Goal: Transaction & Acquisition: Purchase product/service

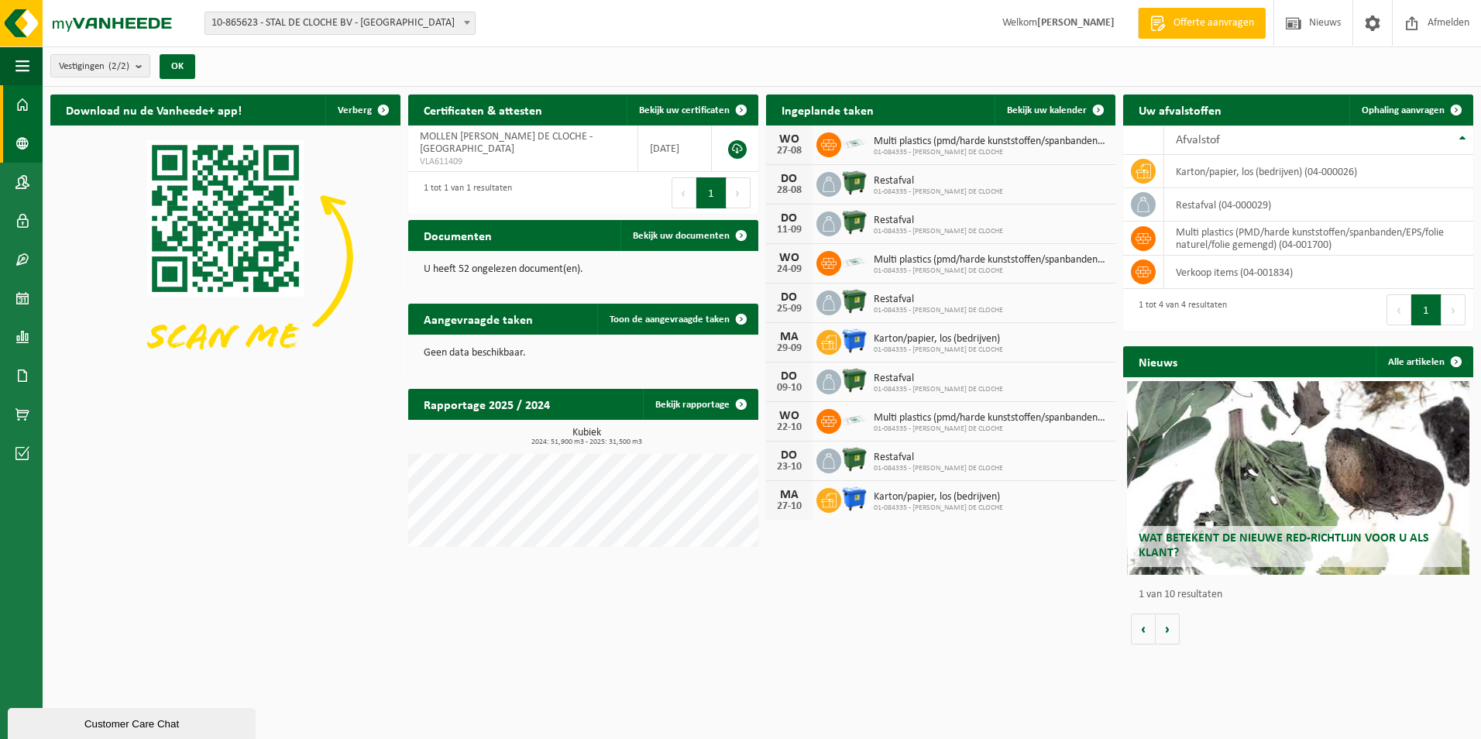
click at [14, 139] on link "Bedrijfsgegevens" at bounding box center [21, 143] width 43 height 39
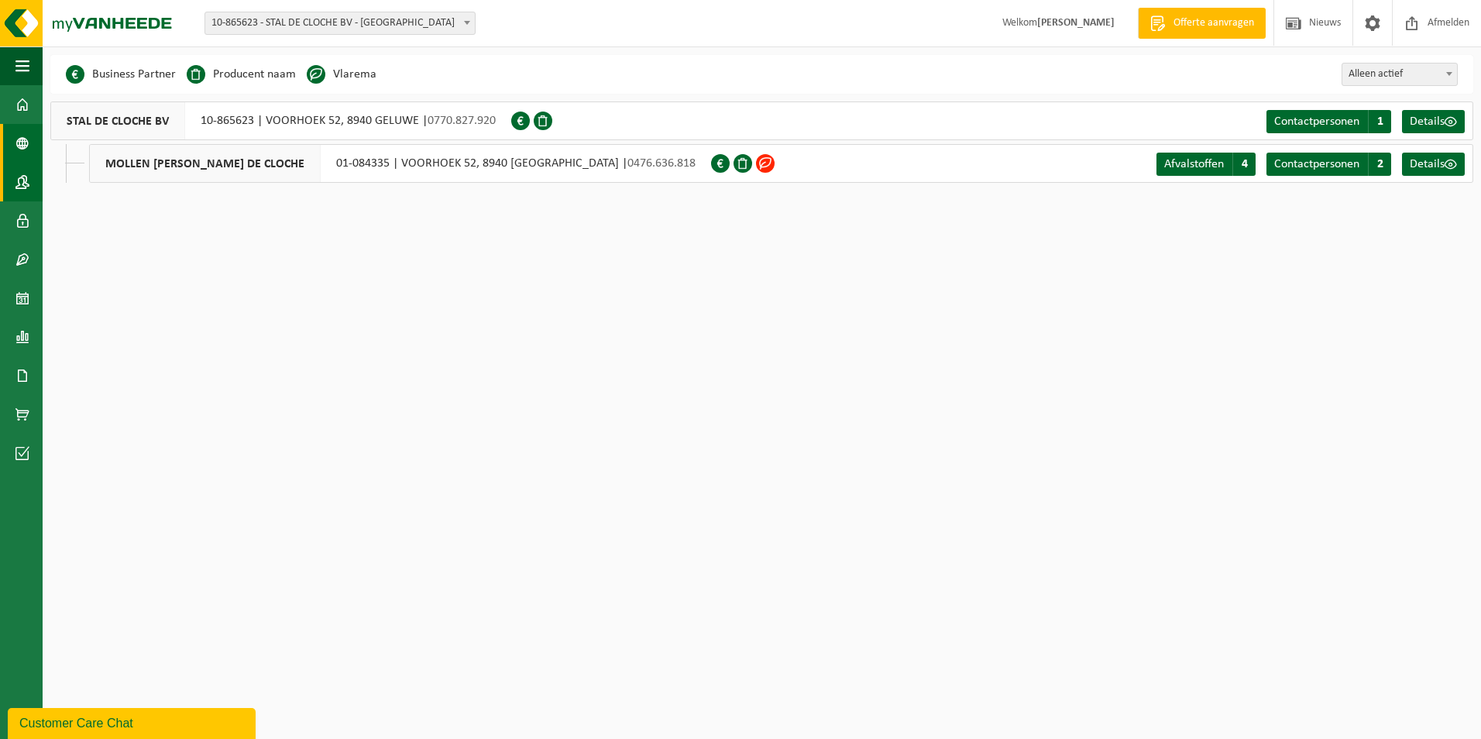
click at [30, 187] on link "Contactpersonen" at bounding box center [21, 182] width 43 height 39
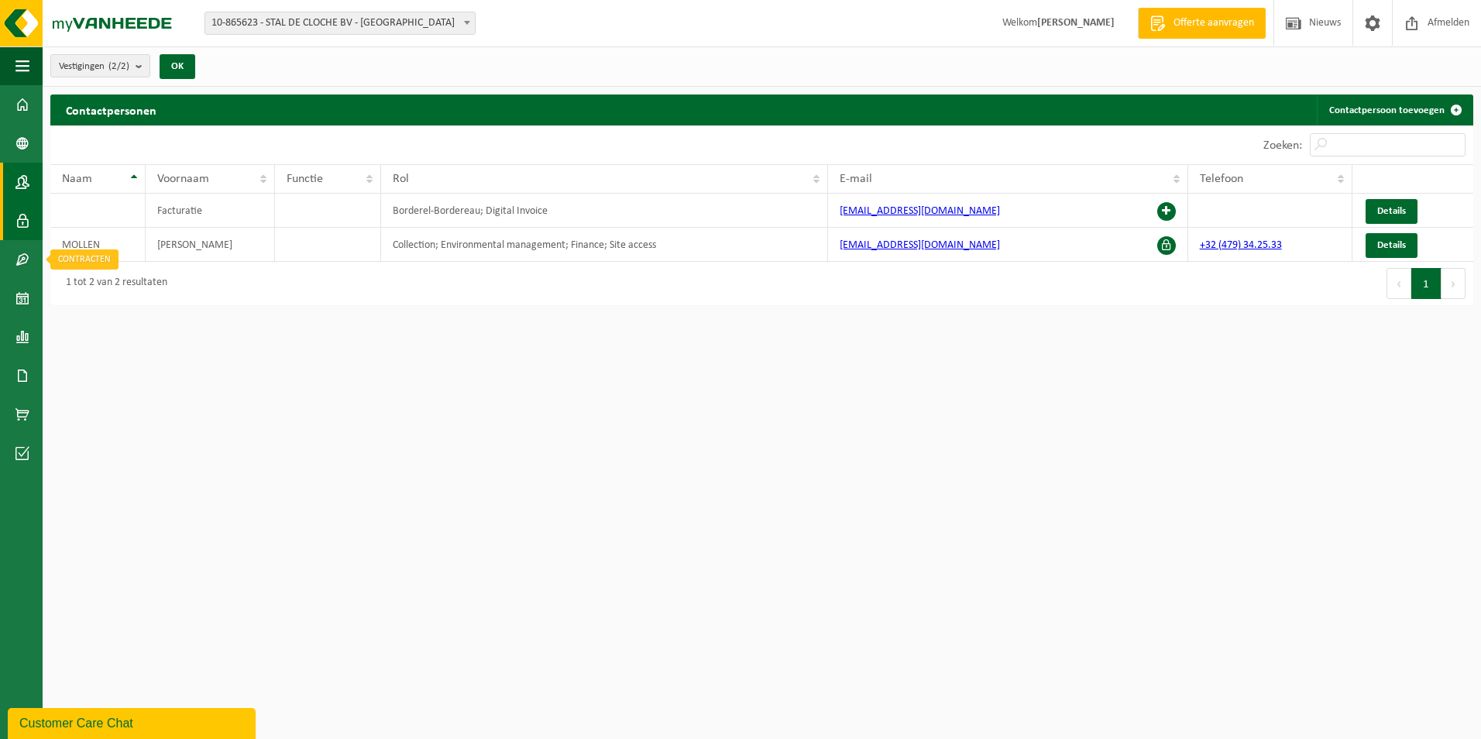
click at [8, 225] on link "Gebruikers" at bounding box center [21, 220] width 43 height 39
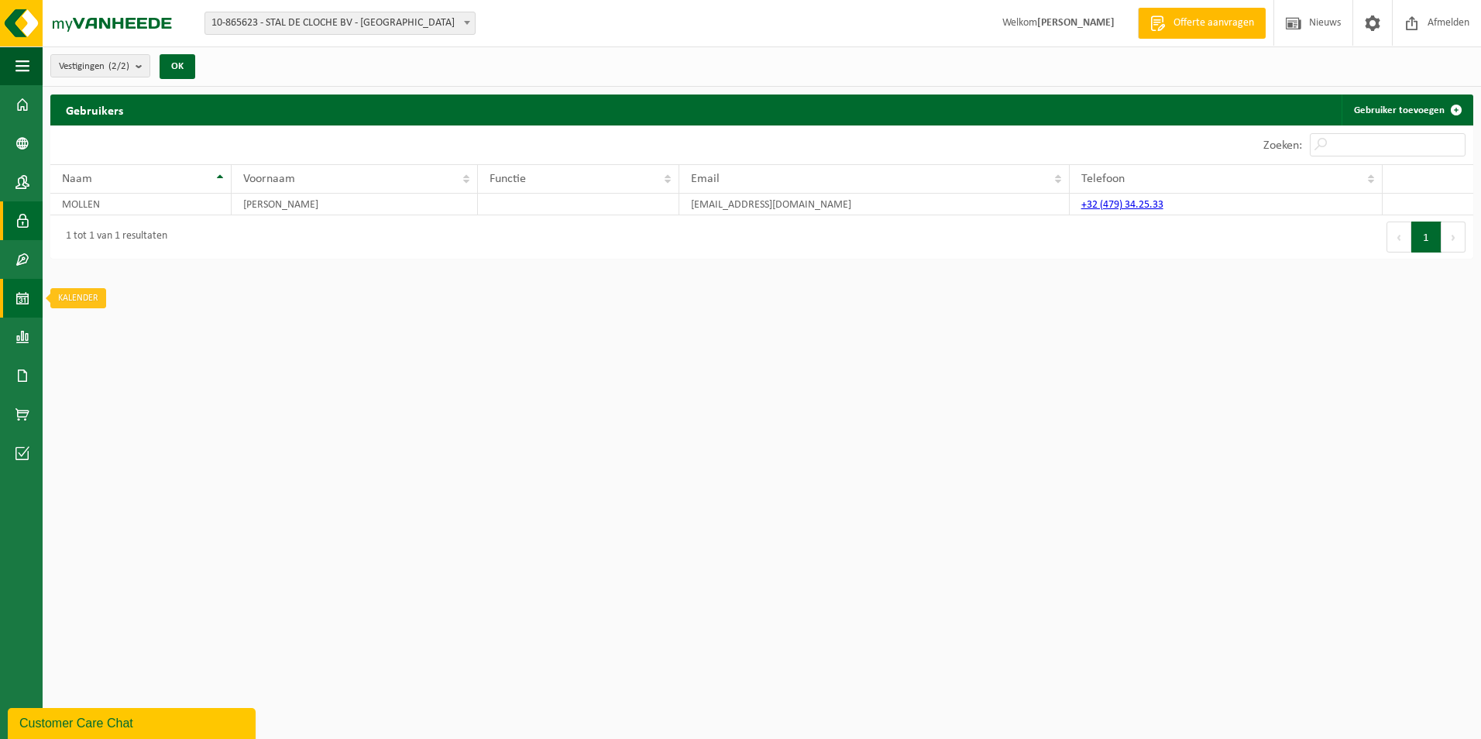
click at [21, 317] on span at bounding box center [22, 298] width 14 height 39
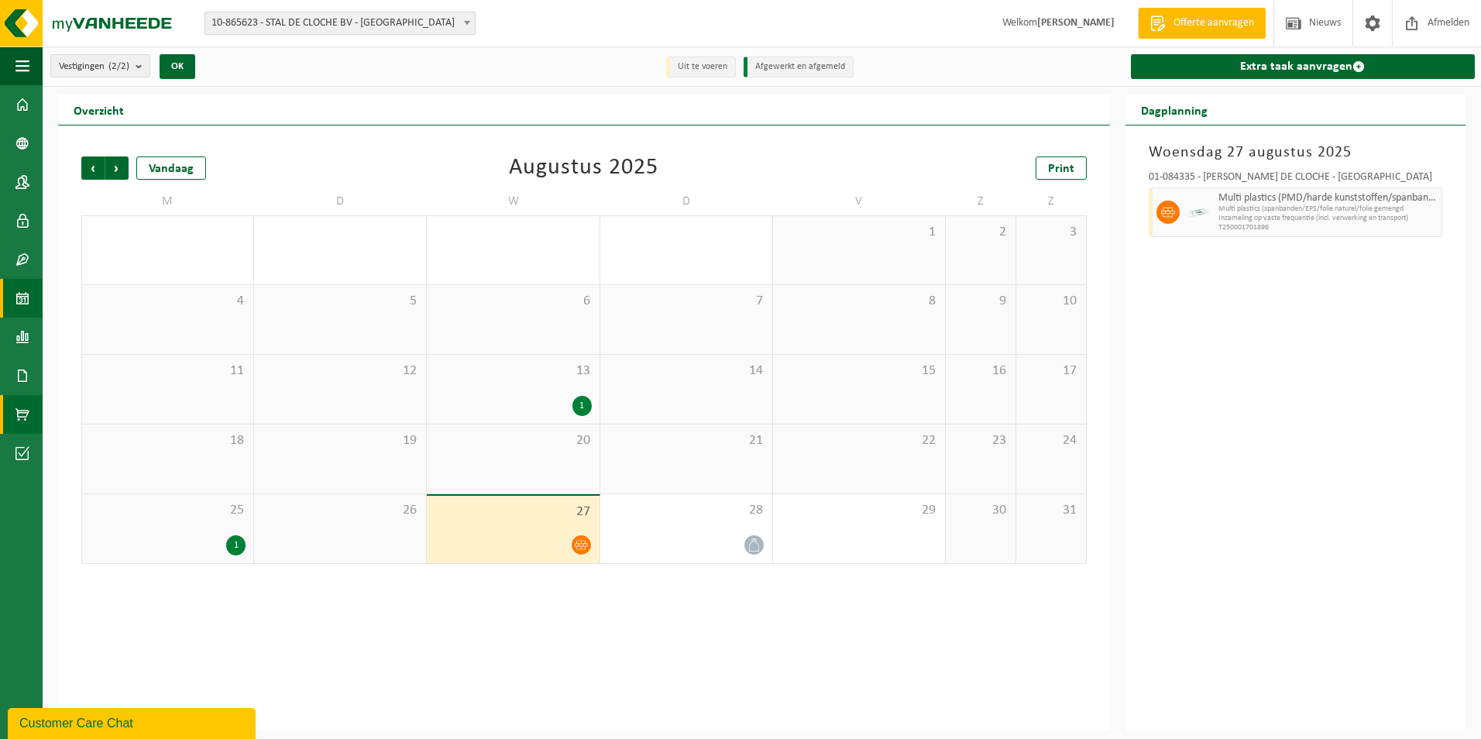
click at [17, 419] on span at bounding box center [22, 414] width 14 height 39
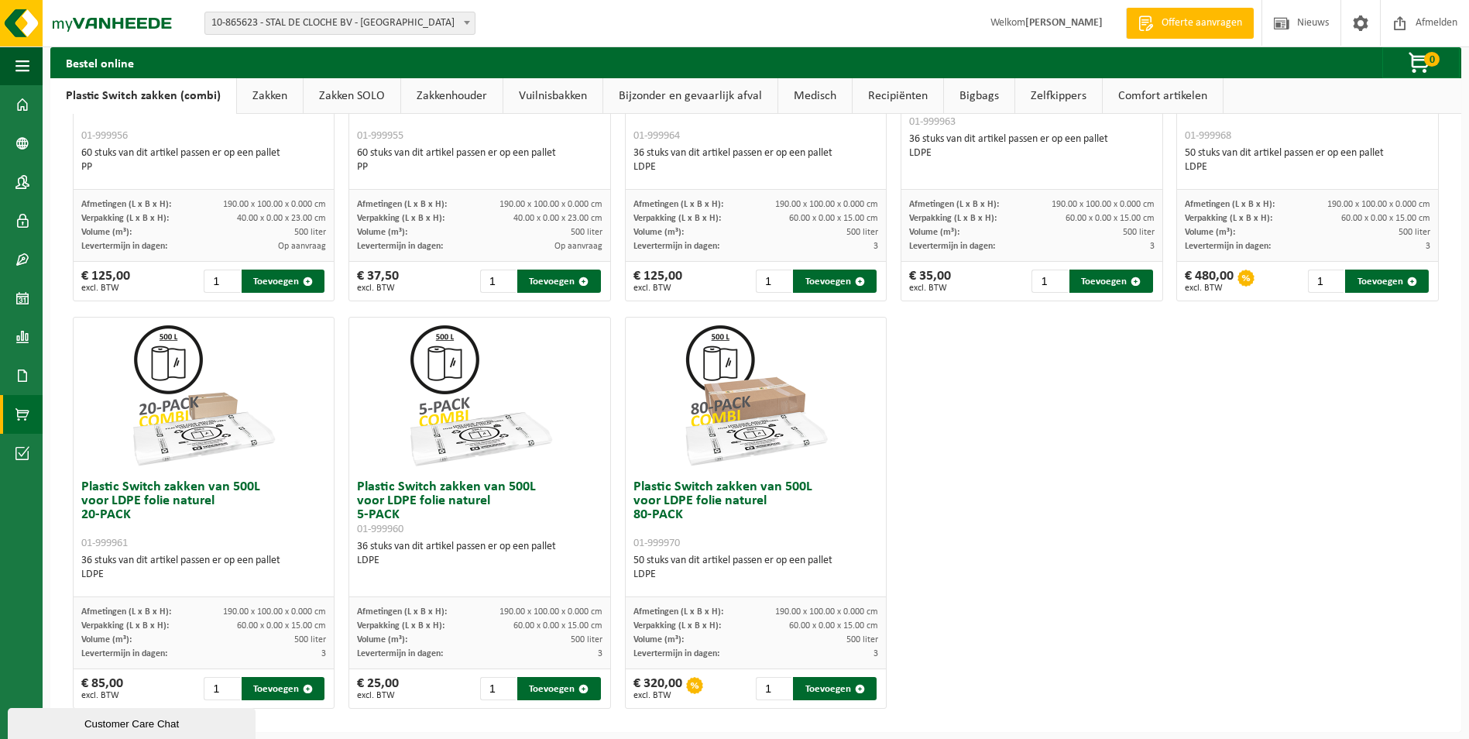
scroll to position [715, 0]
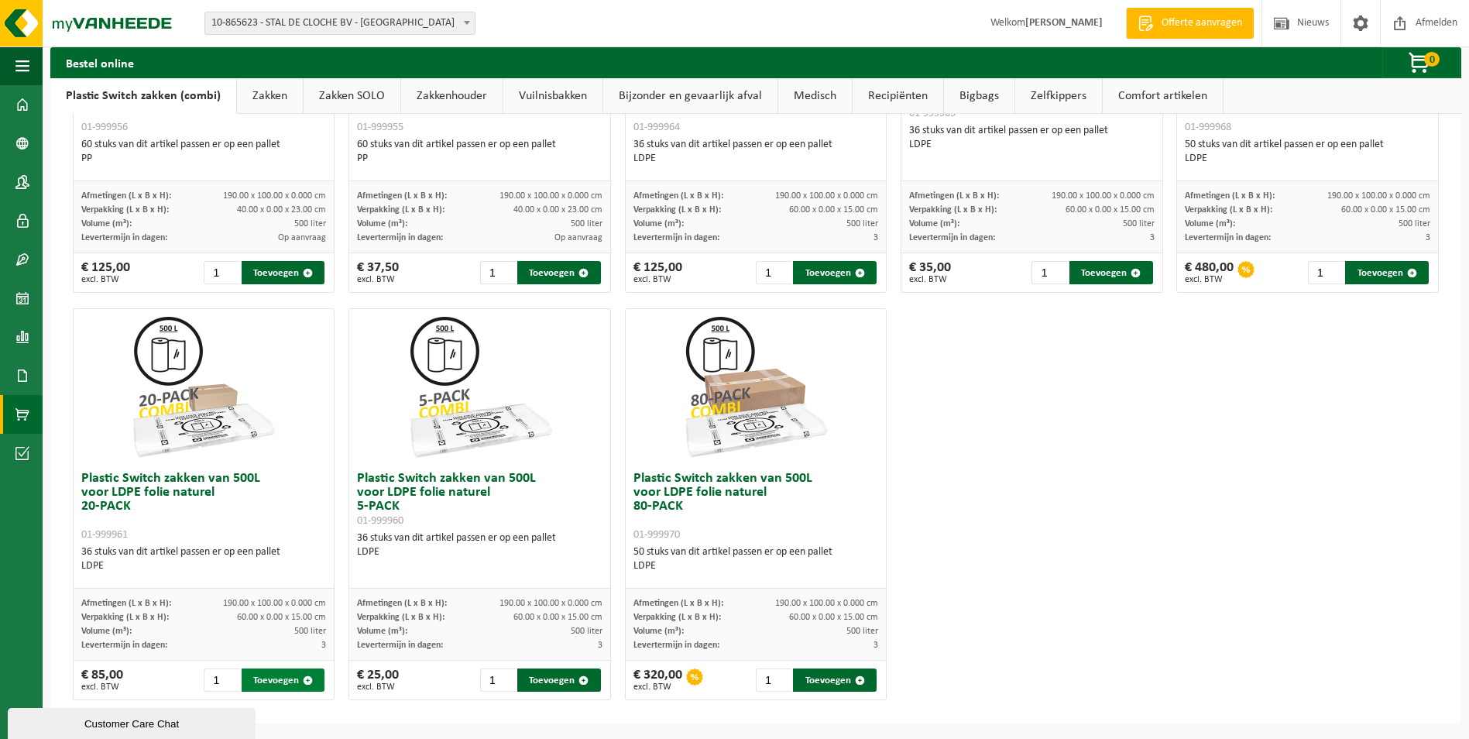
click at [294, 681] on button "Toevoegen" at bounding box center [284, 679] width 84 height 23
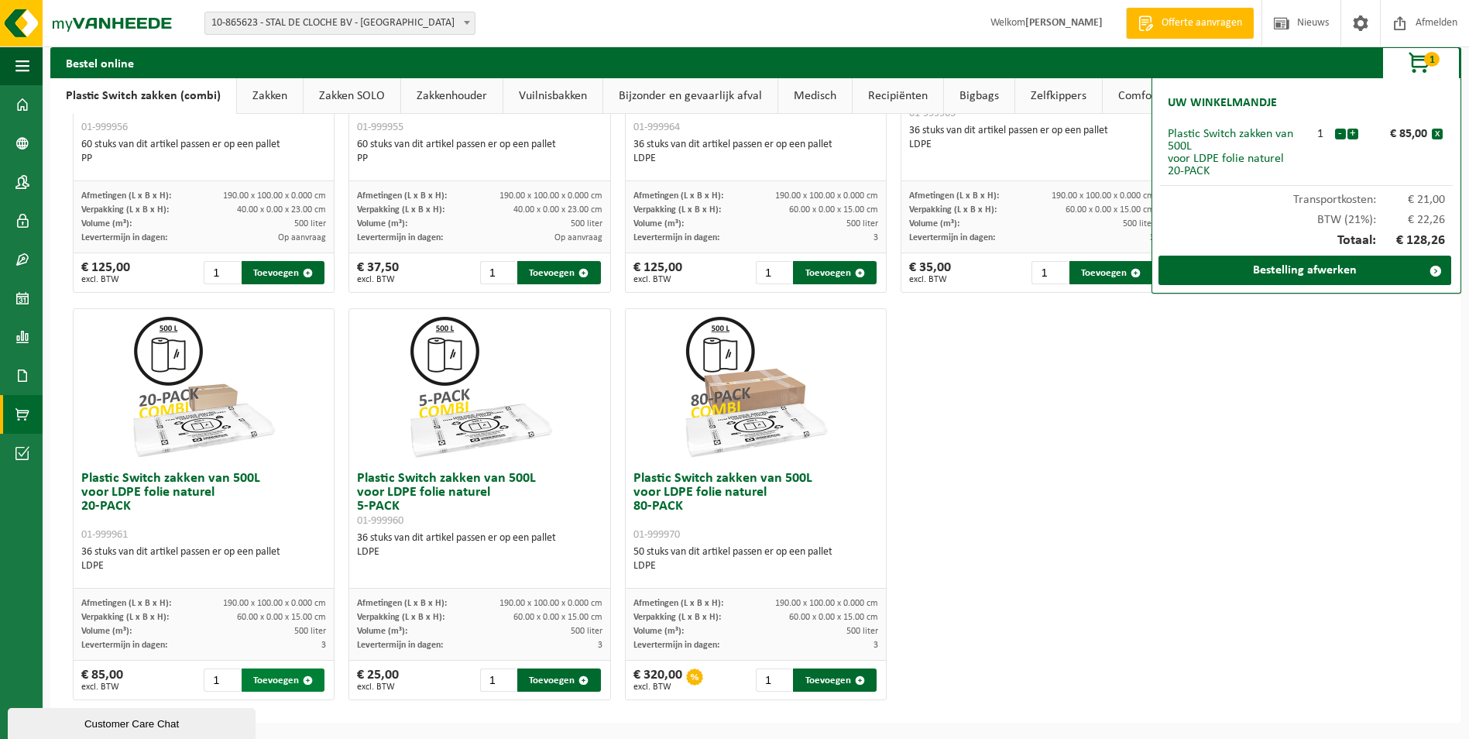
click at [297, 681] on button "Toevoegen" at bounding box center [284, 679] width 84 height 23
click at [1340, 134] on button "-" at bounding box center [1340, 134] width 11 height 11
click at [1303, 270] on link "Bestelling afwerken" at bounding box center [1305, 270] width 293 height 29
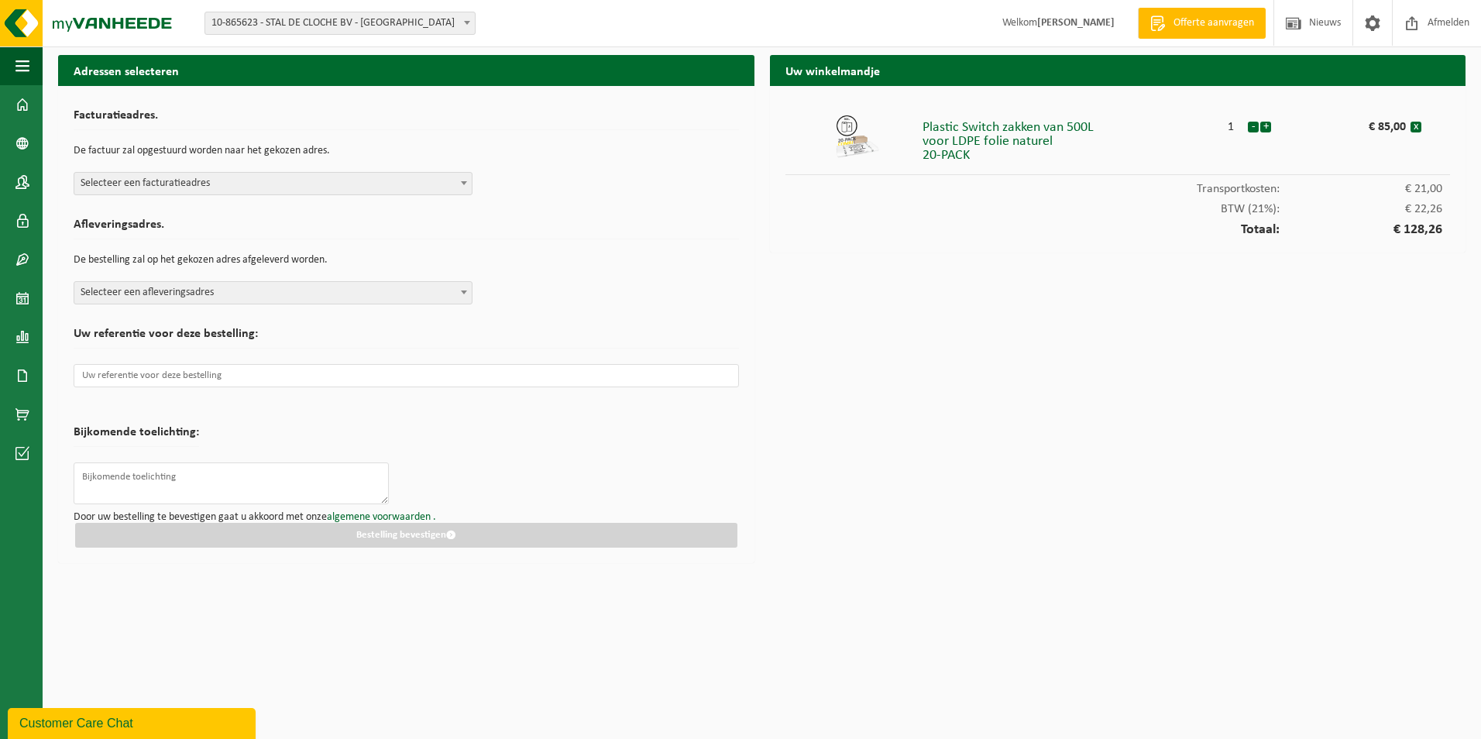
click at [235, 179] on span "Selecteer een facturatieadres" at bounding box center [272, 184] width 397 height 22
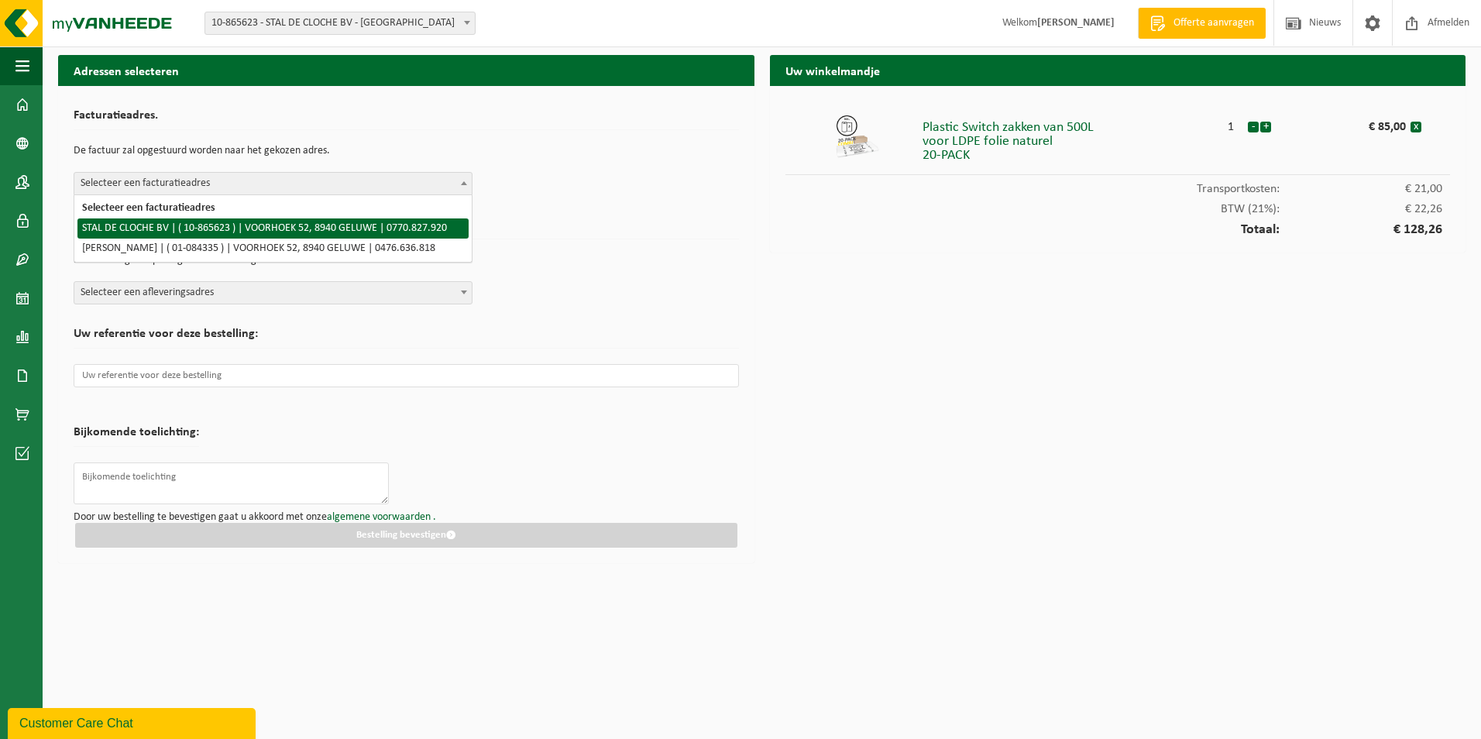
select select "102540"
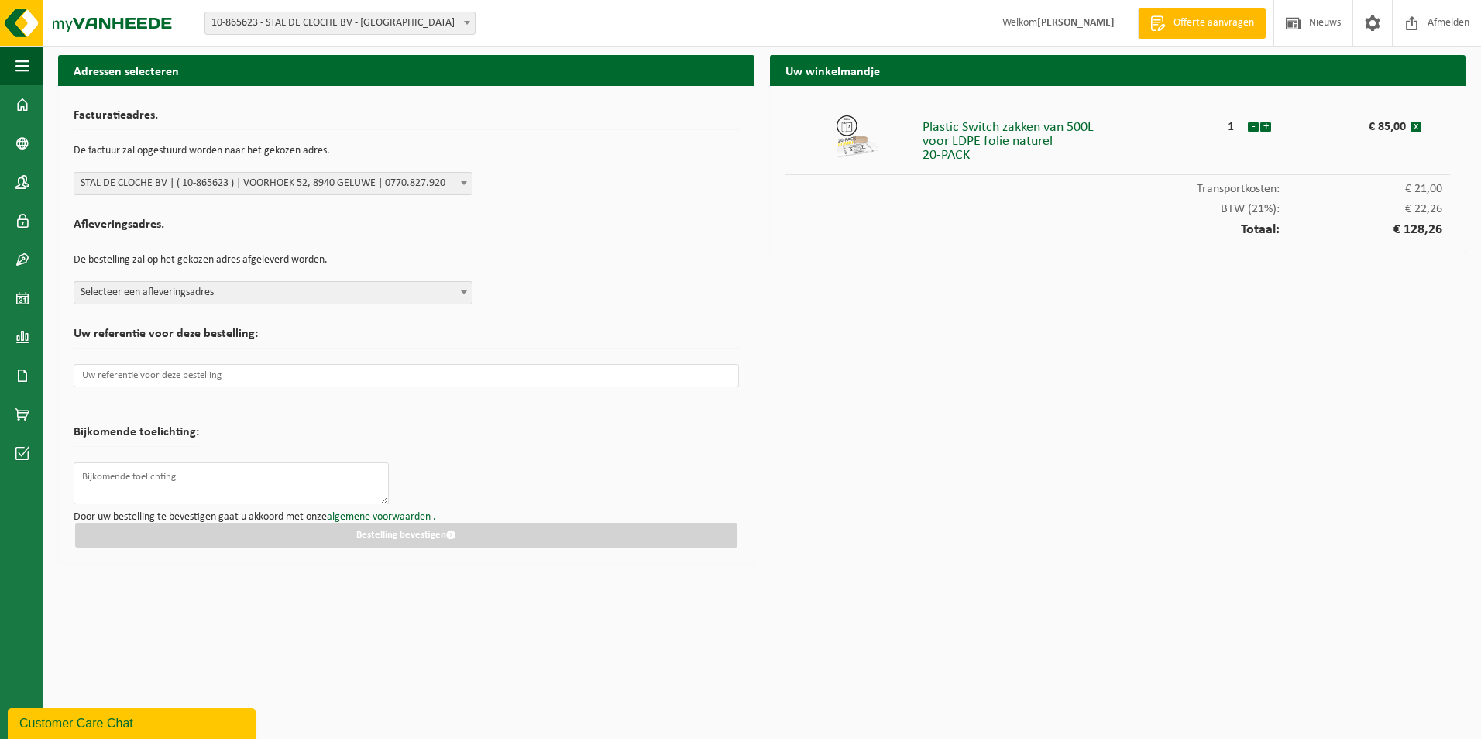
click at [223, 297] on span "Selecteer een afleveringsadres" at bounding box center [272, 293] width 397 height 22
drag, startPoint x: 975, startPoint y: 159, endPoint x: 916, endPoint y: 132, distance: 65.5
click at [916, 132] on li "Plastic Switch zakken van 500L voor LDPE folie naturel 20-PACK 1 - + € 85,00 x" at bounding box center [1117, 138] width 665 height 74
click at [5, 100] on link "Dashboard" at bounding box center [21, 104] width 43 height 39
